Goal: Task Accomplishment & Management: Manage account settings

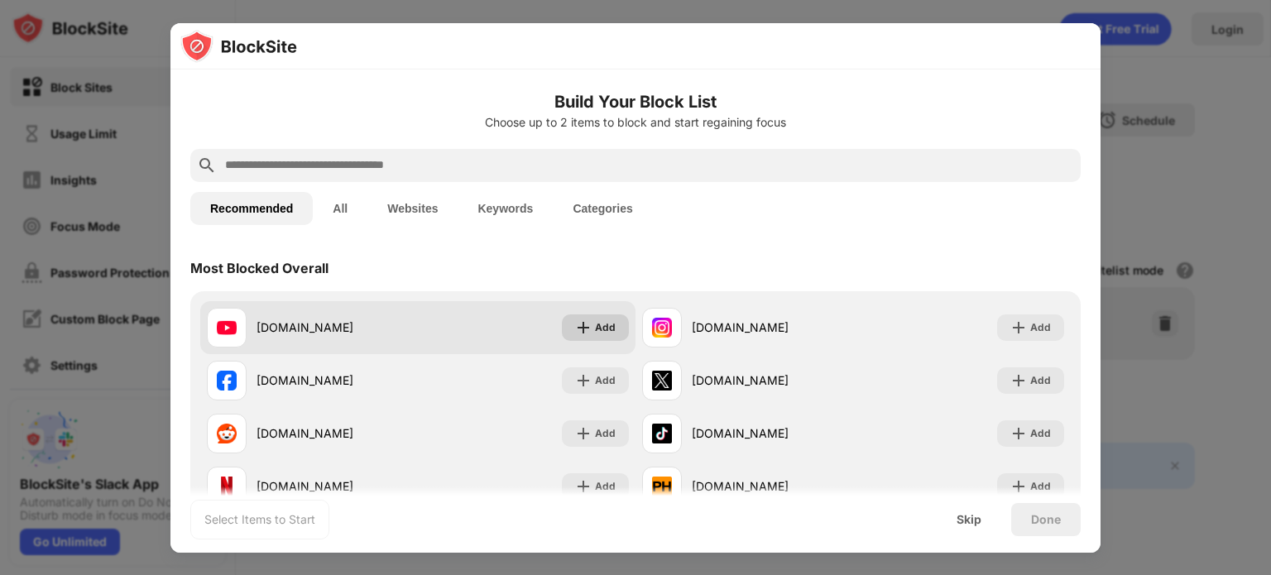
click at [614, 319] on div "Add" at bounding box center [605, 327] width 21 height 17
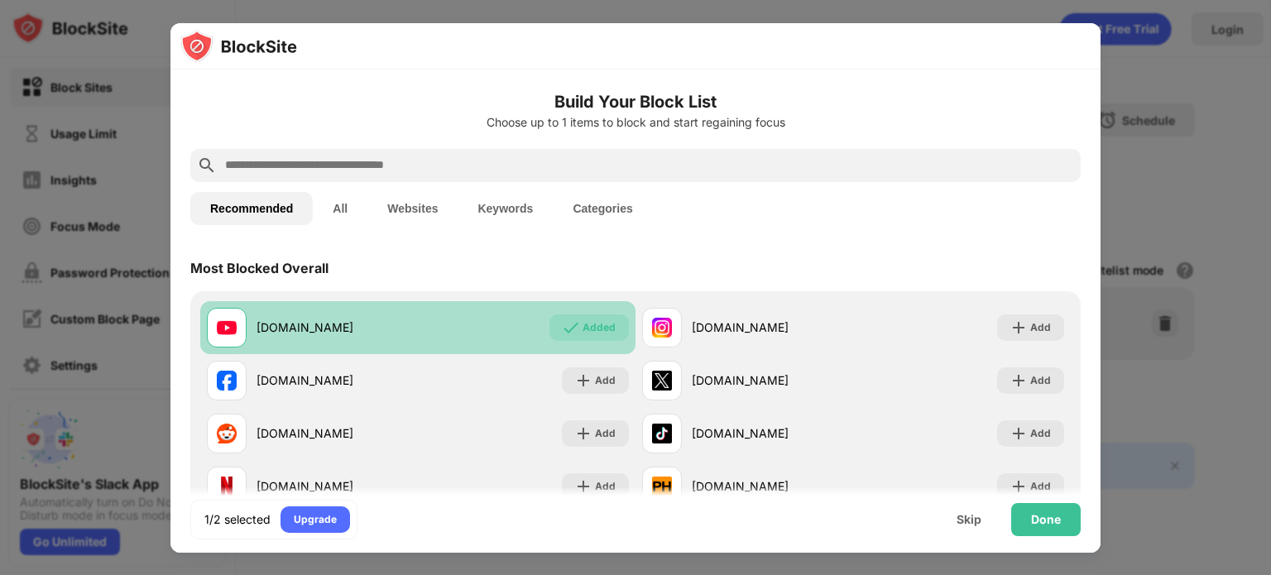
click at [613, 325] on div "Added" at bounding box center [598, 327] width 33 height 17
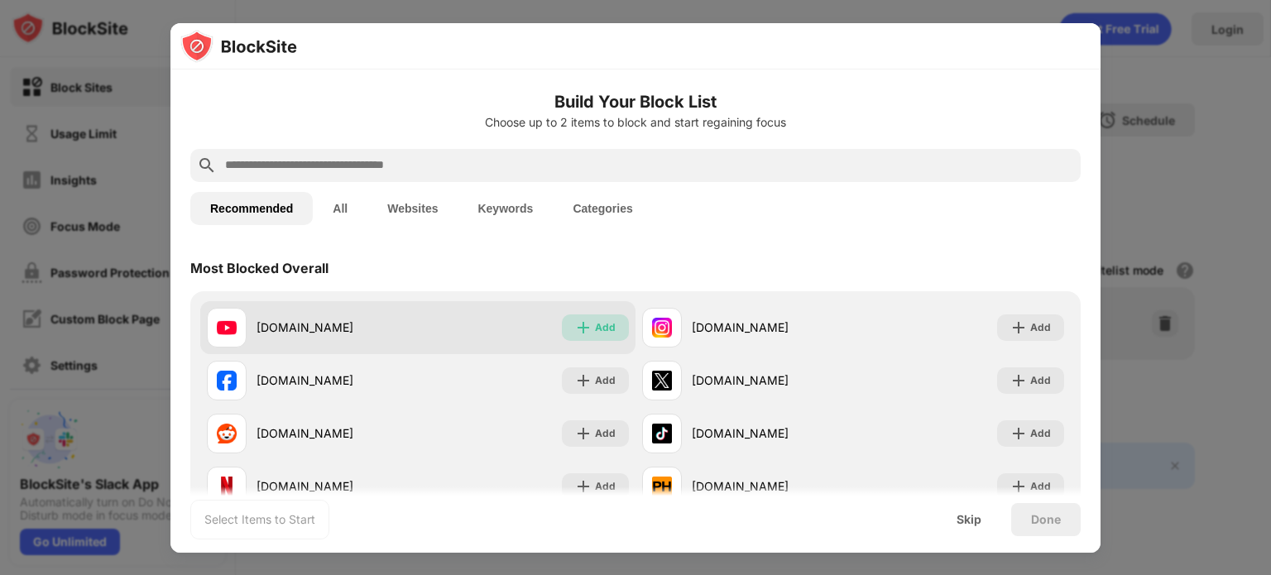
click at [613, 326] on div "Add" at bounding box center [605, 327] width 21 height 17
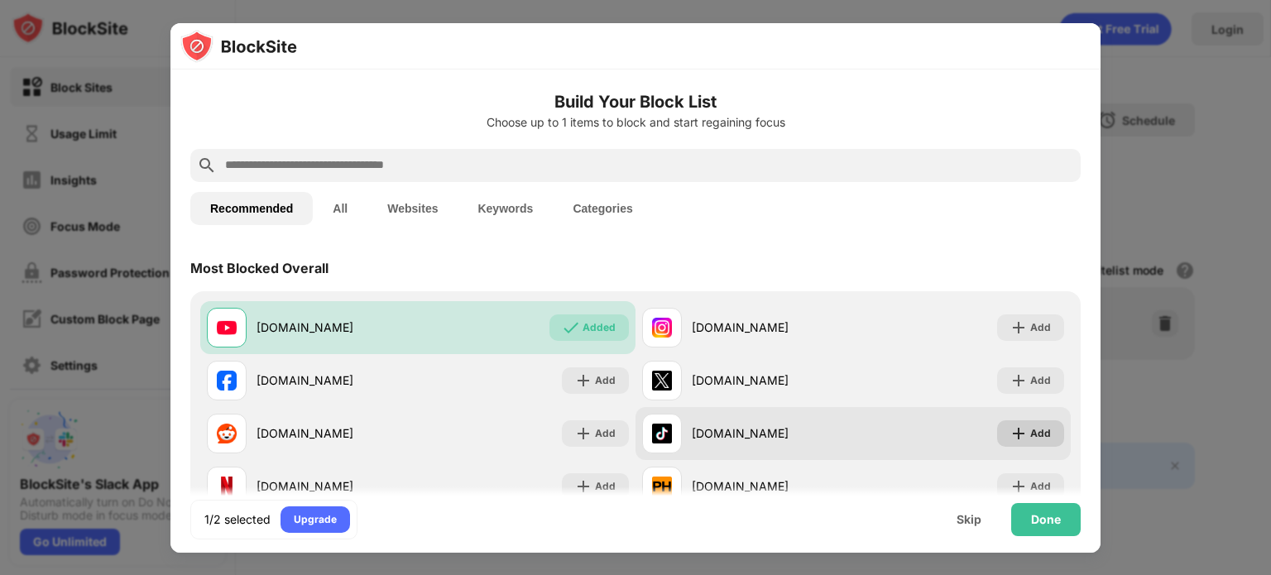
click at [1024, 437] on img at bounding box center [1018, 433] width 17 height 17
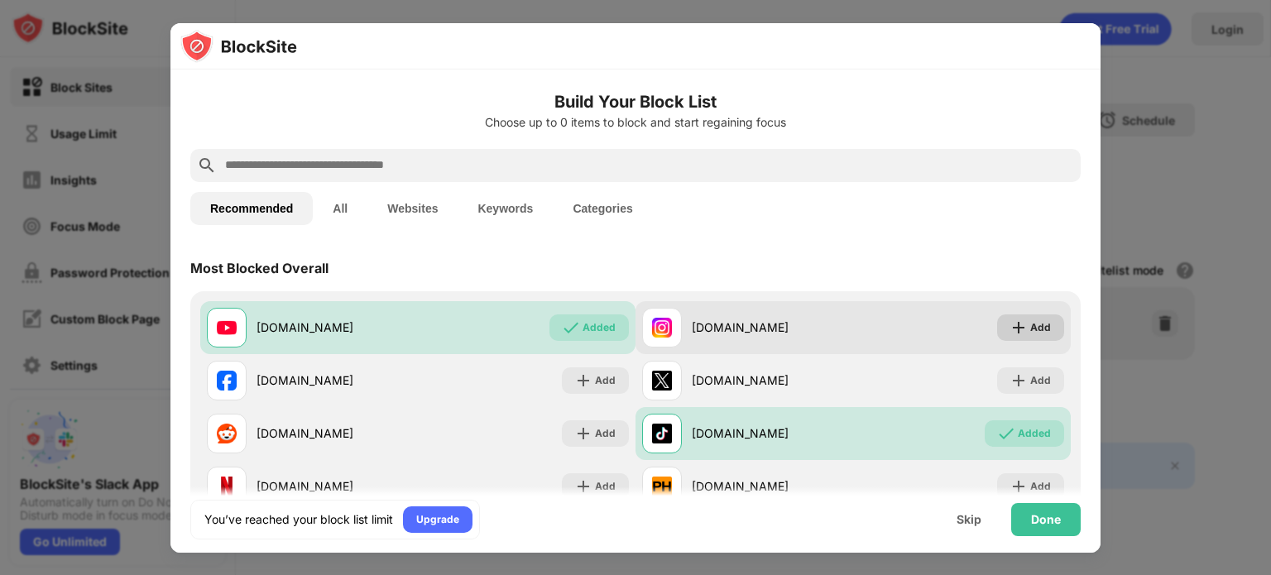
click at [1034, 329] on div "Add" at bounding box center [1040, 327] width 21 height 17
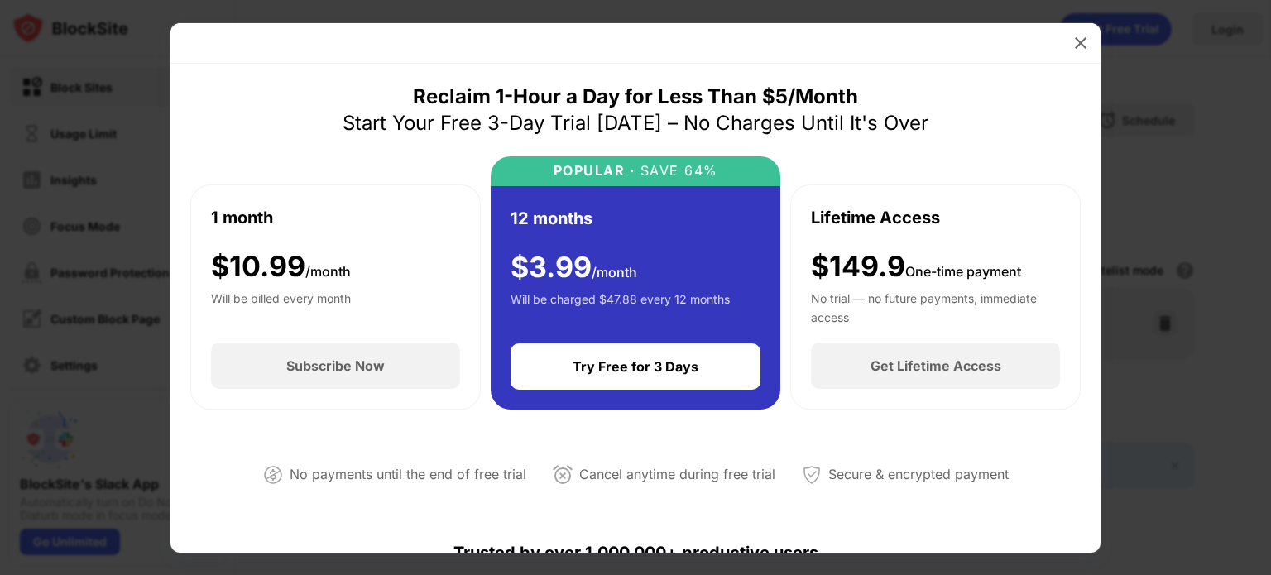
click at [141, 185] on div at bounding box center [635, 287] width 1271 height 575
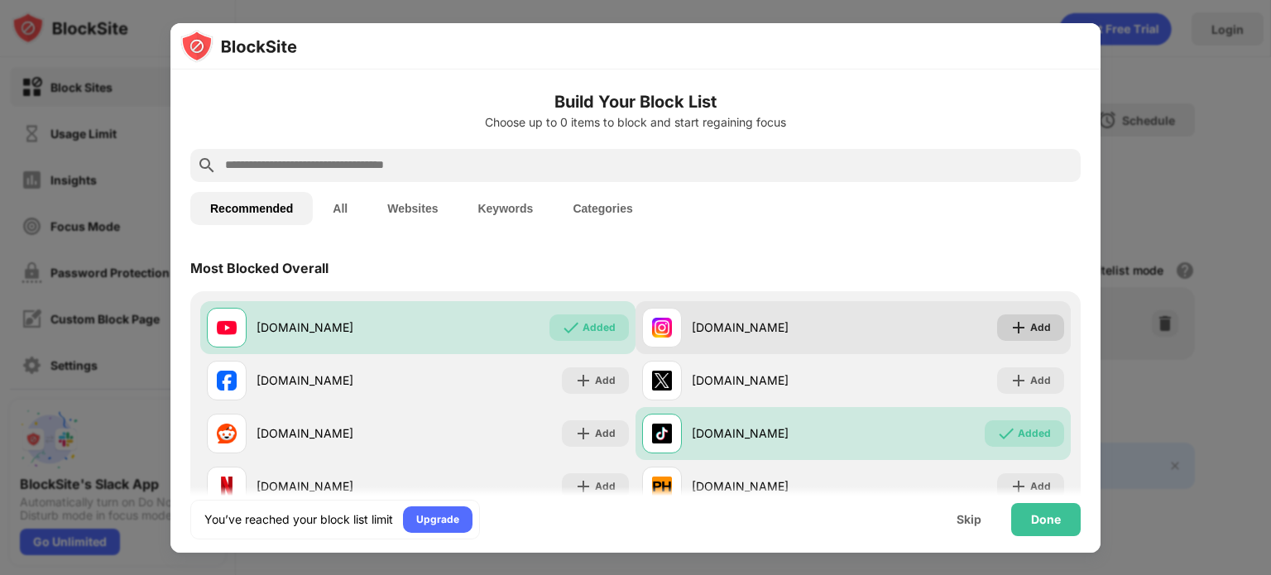
click at [1036, 334] on div "Add" at bounding box center [1040, 327] width 21 height 17
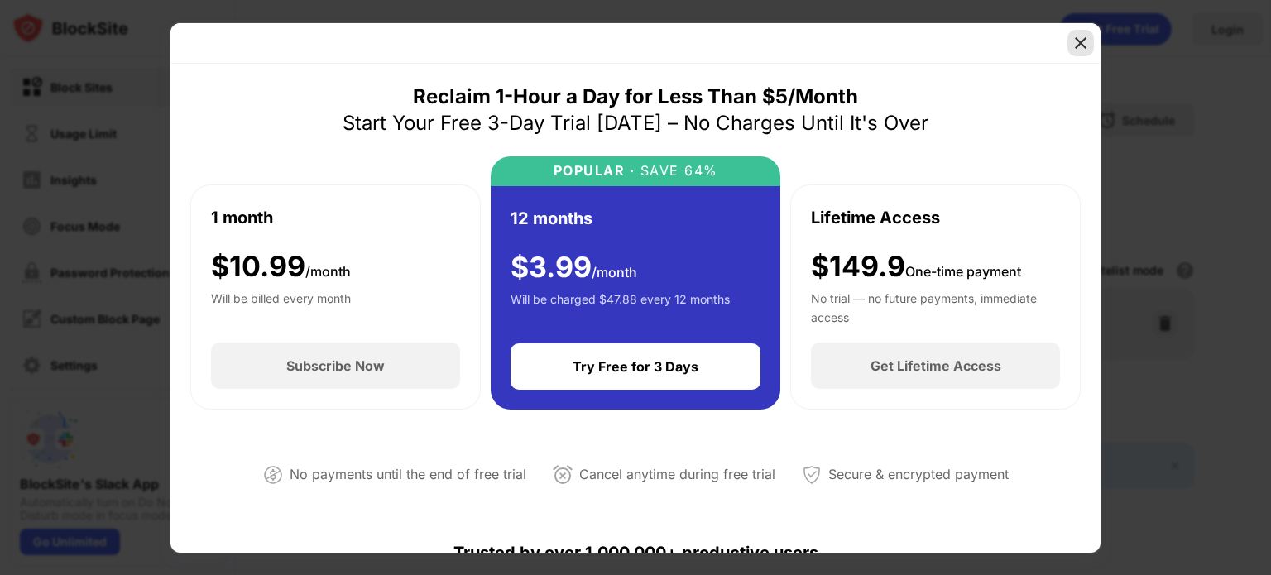
click at [1079, 48] on img at bounding box center [1080, 43] width 17 height 17
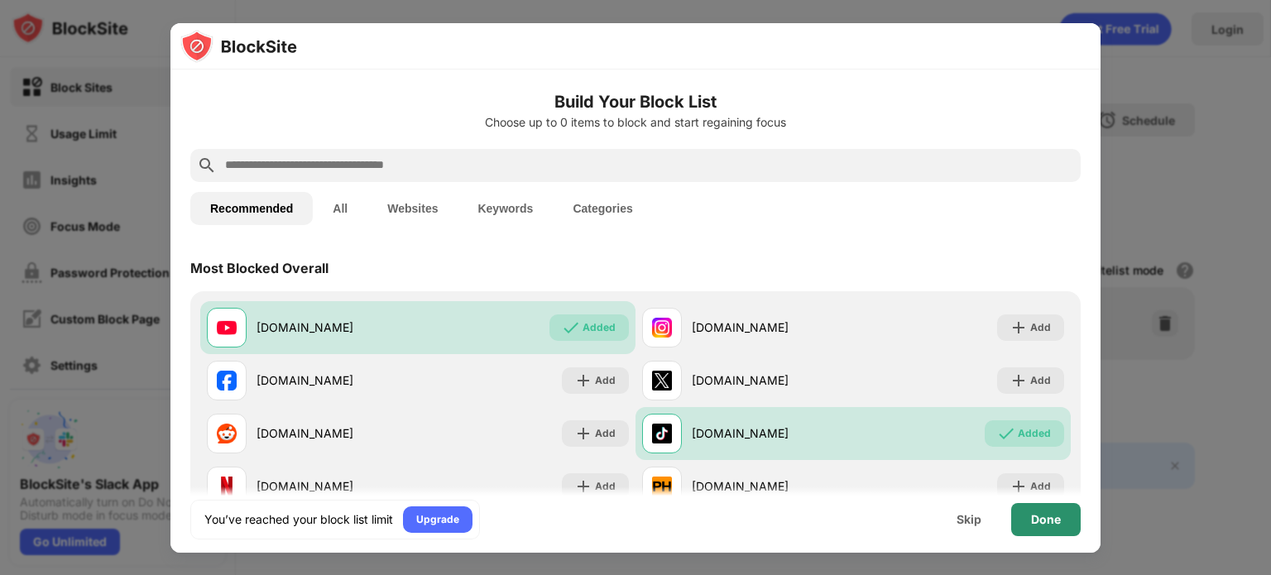
click at [1051, 533] on div "Done" at bounding box center [1045, 519] width 69 height 33
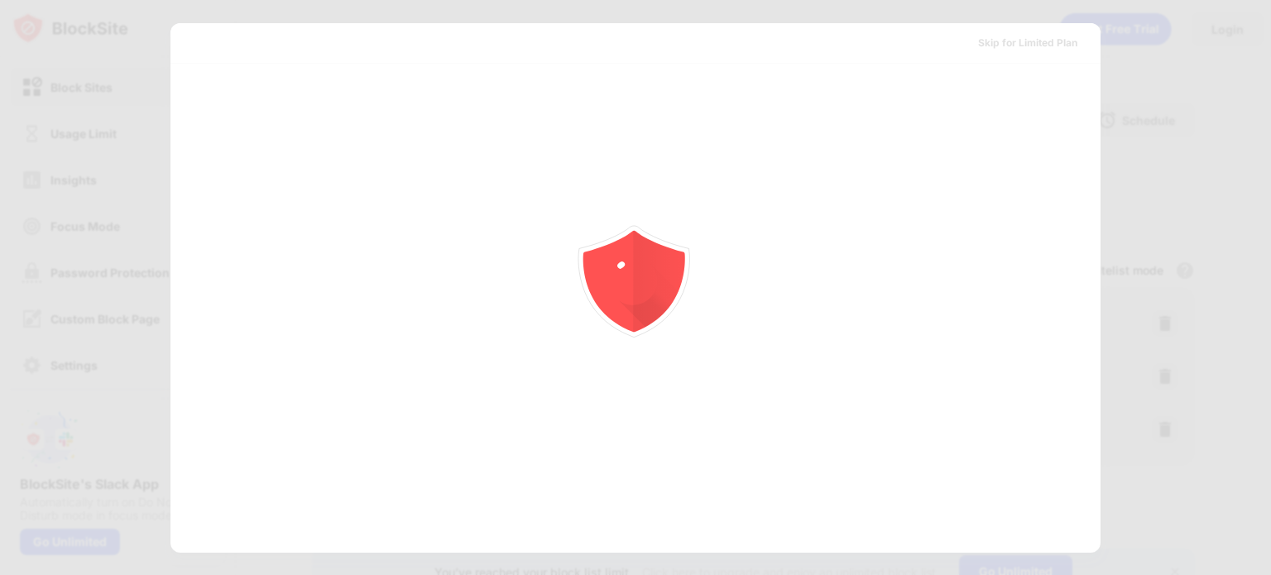
click at [1051, 533] on div at bounding box center [635, 287] width 1271 height 575
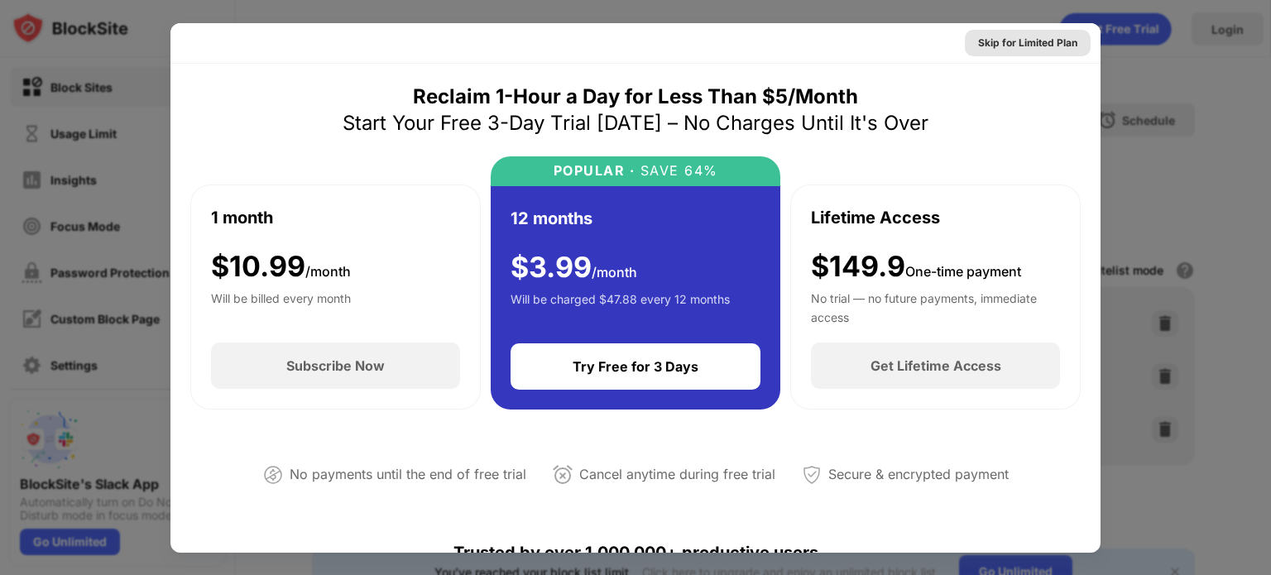
click at [1050, 45] on div "Skip for Limited Plan" at bounding box center [1027, 43] width 99 height 17
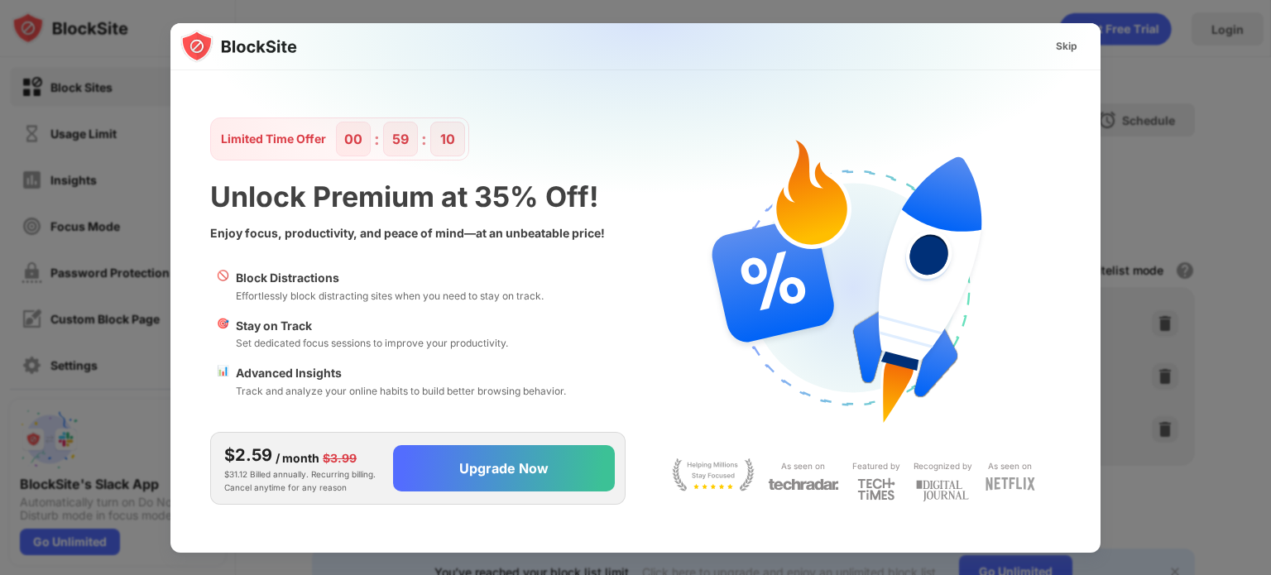
click at [1063, 50] on div "Skip" at bounding box center [1066, 46] width 22 height 17
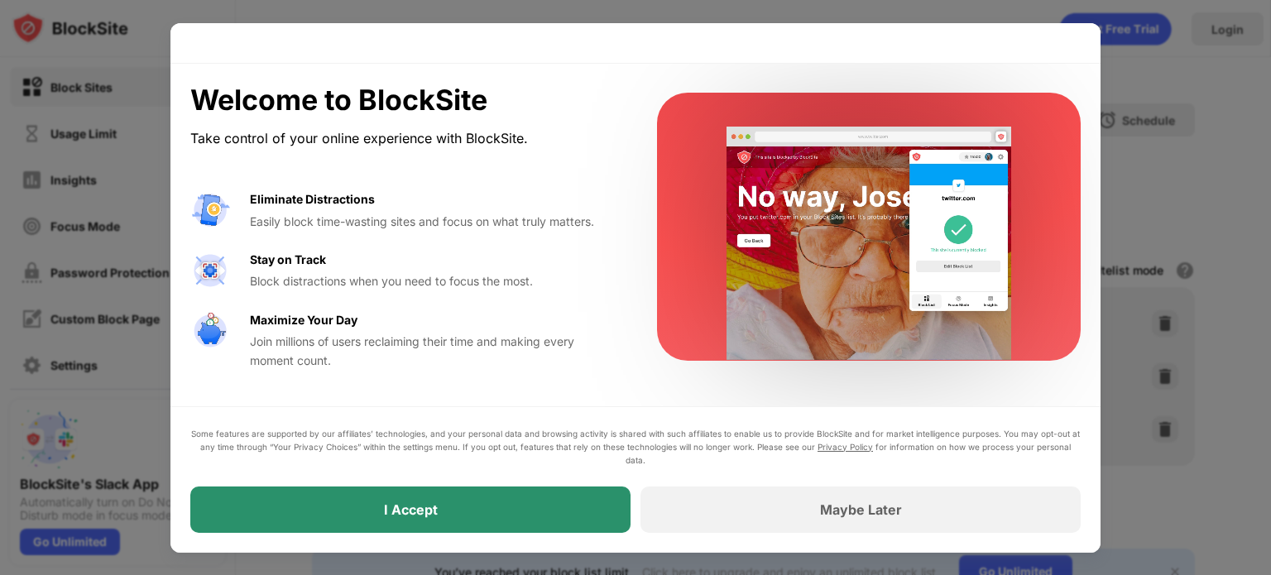
click at [500, 516] on div "I Accept" at bounding box center [410, 509] width 440 height 46
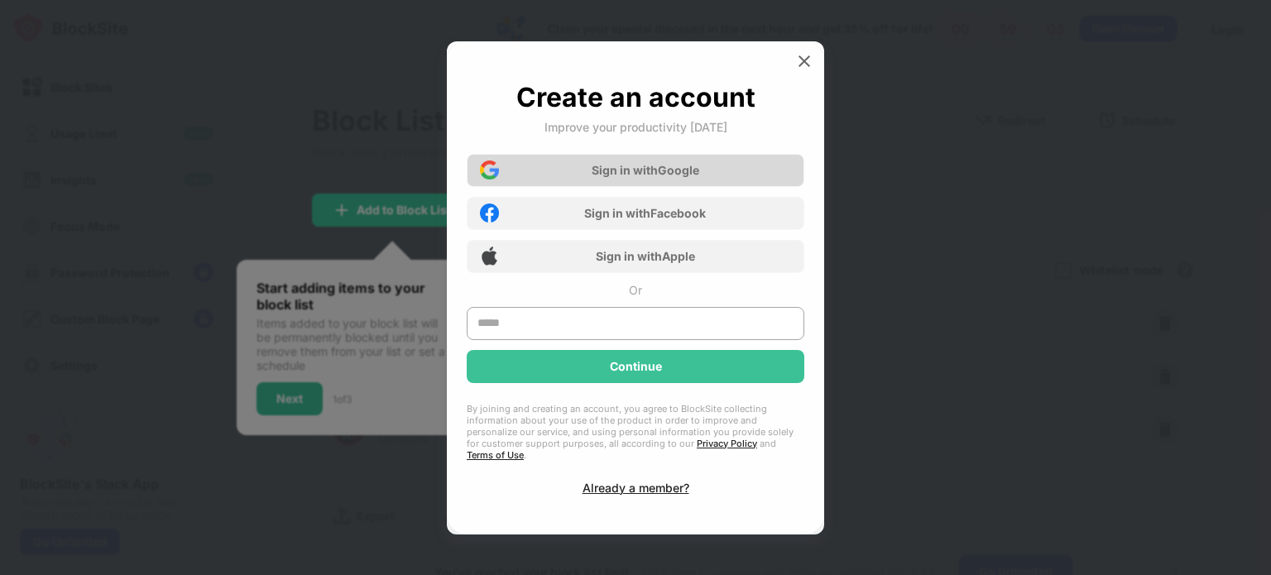
click at [628, 177] on div "Sign in with Google" at bounding box center [645, 170] width 108 height 14
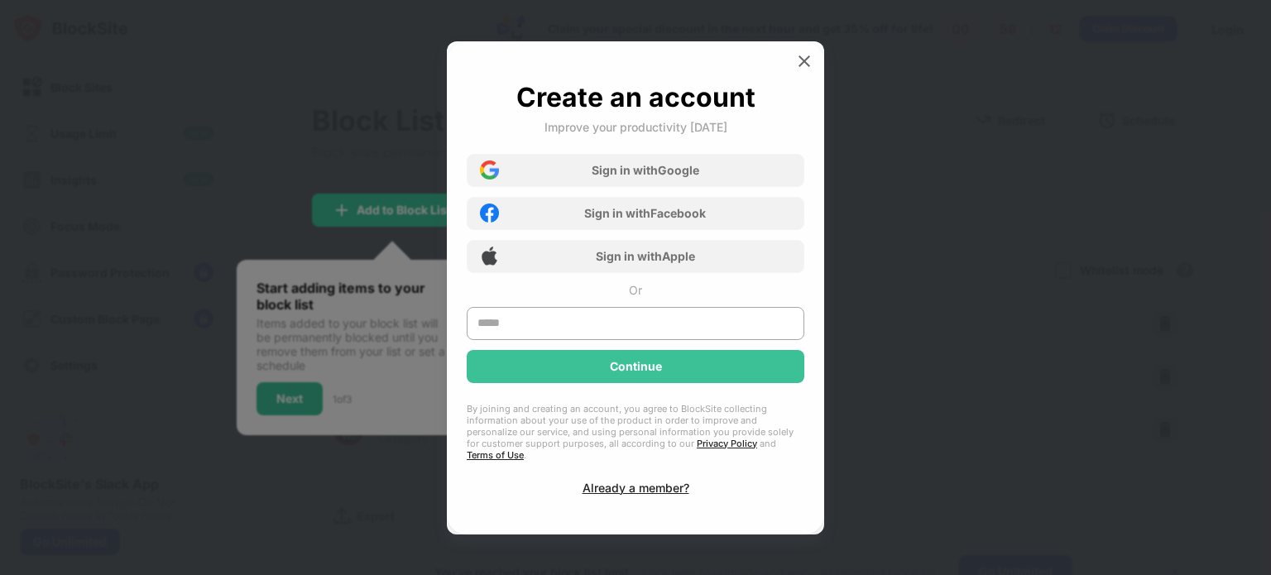
click at [912, 153] on div at bounding box center [635, 287] width 1271 height 575
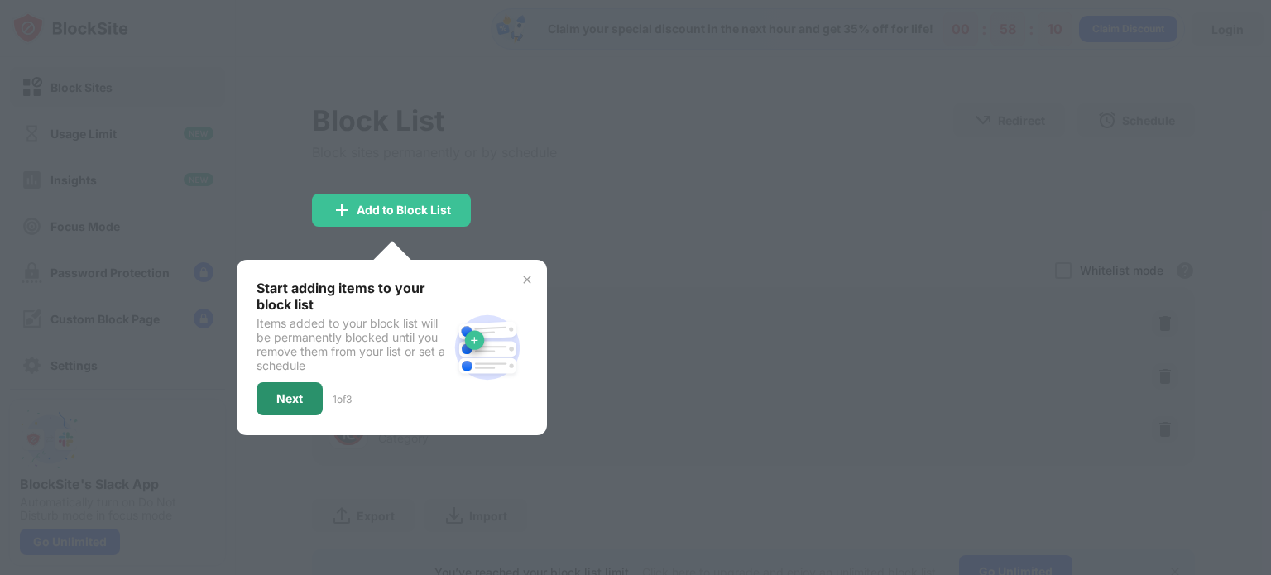
click at [302, 405] on div "Next" at bounding box center [289, 398] width 66 height 33
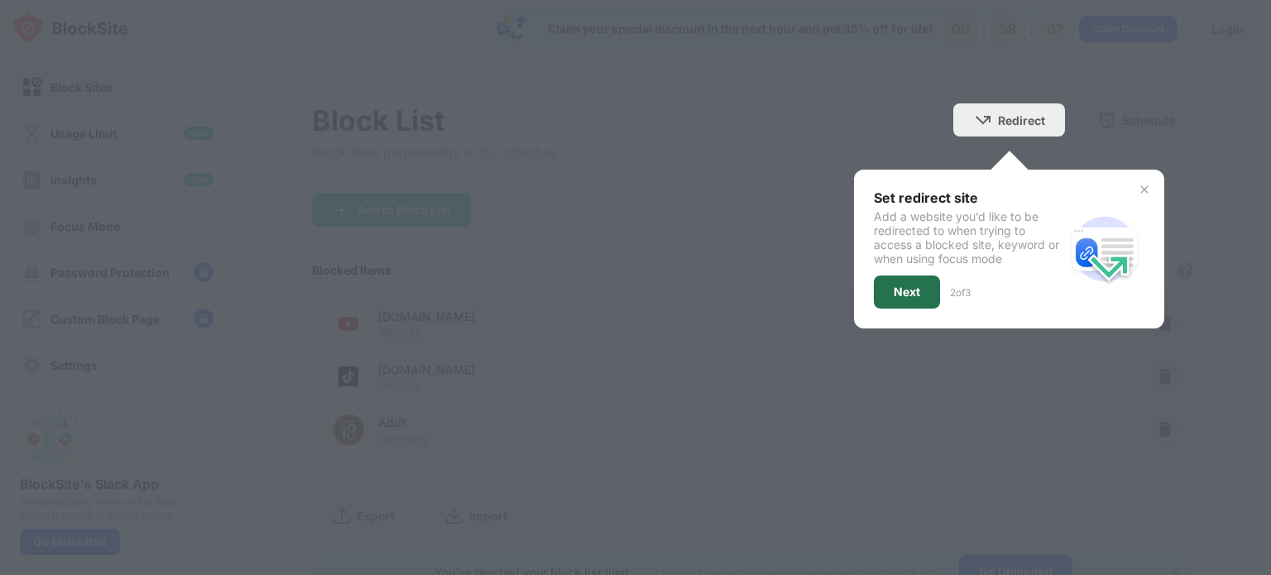
click at [906, 293] on div "Next" at bounding box center [906, 291] width 26 height 13
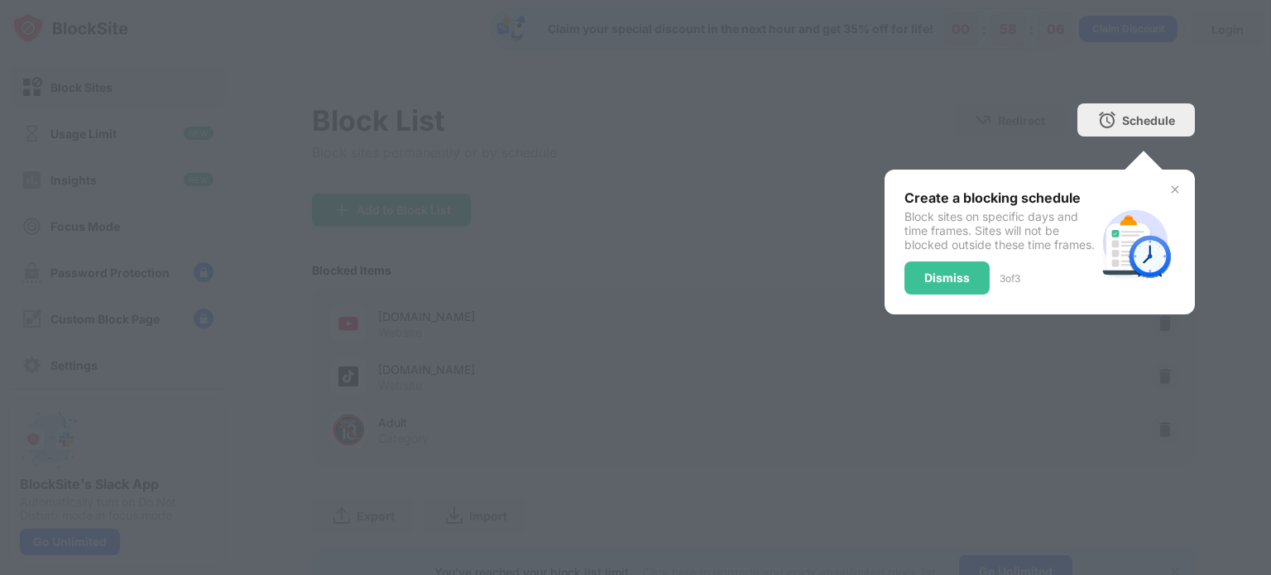
click at [906, 293] on div "Dismiss" at bounding box center [946, 277] width 85 height 33
